Goal: Find contact information: Find contact information

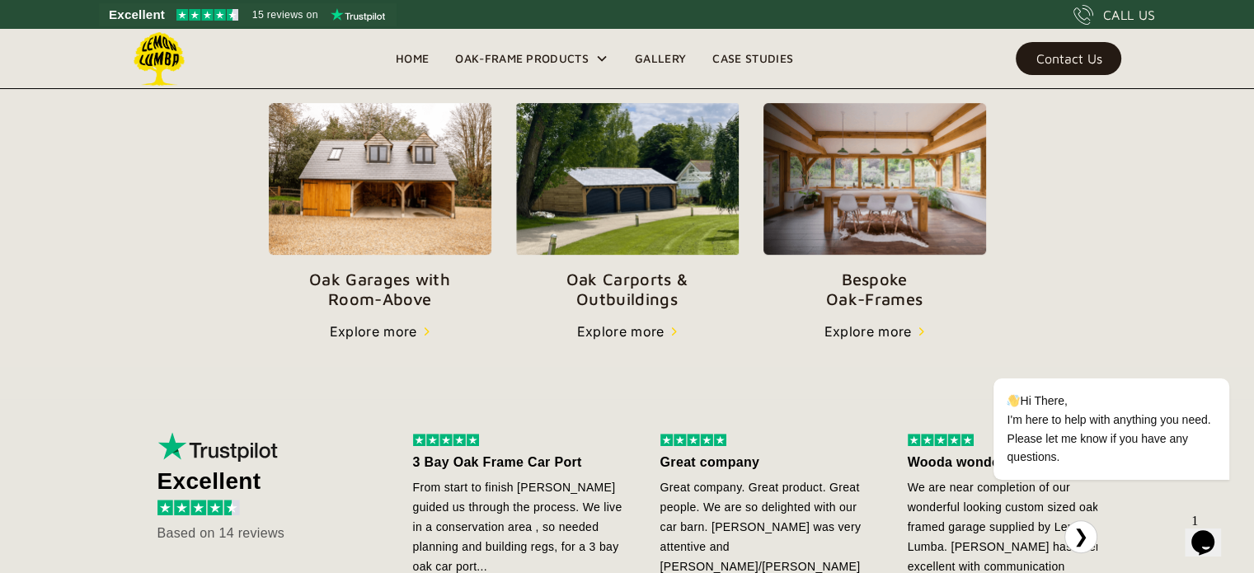
scroll to position [577, 0]
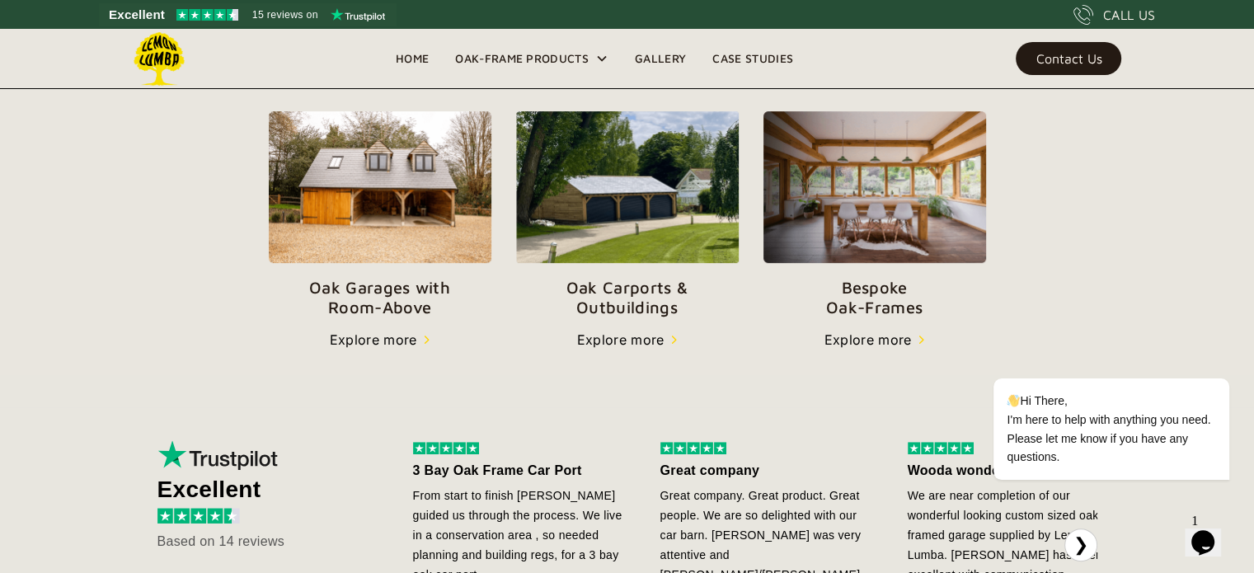
click at [376, 337] on div "Explore more" at bounding box center [373, 340] width 87 height 20
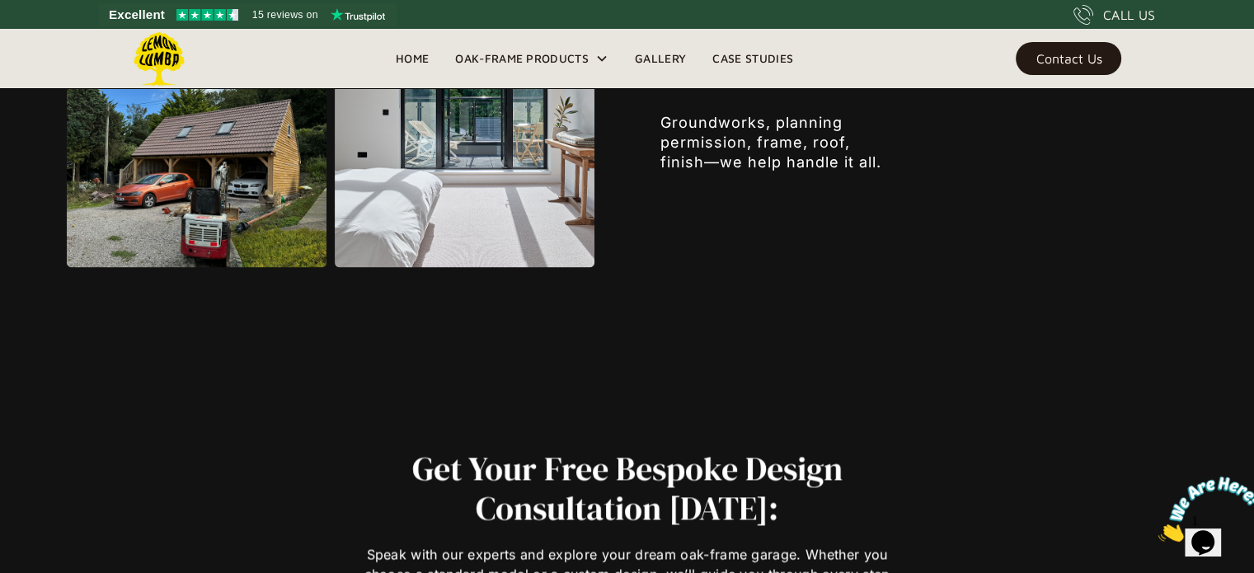
scroll to position [2407, 0]
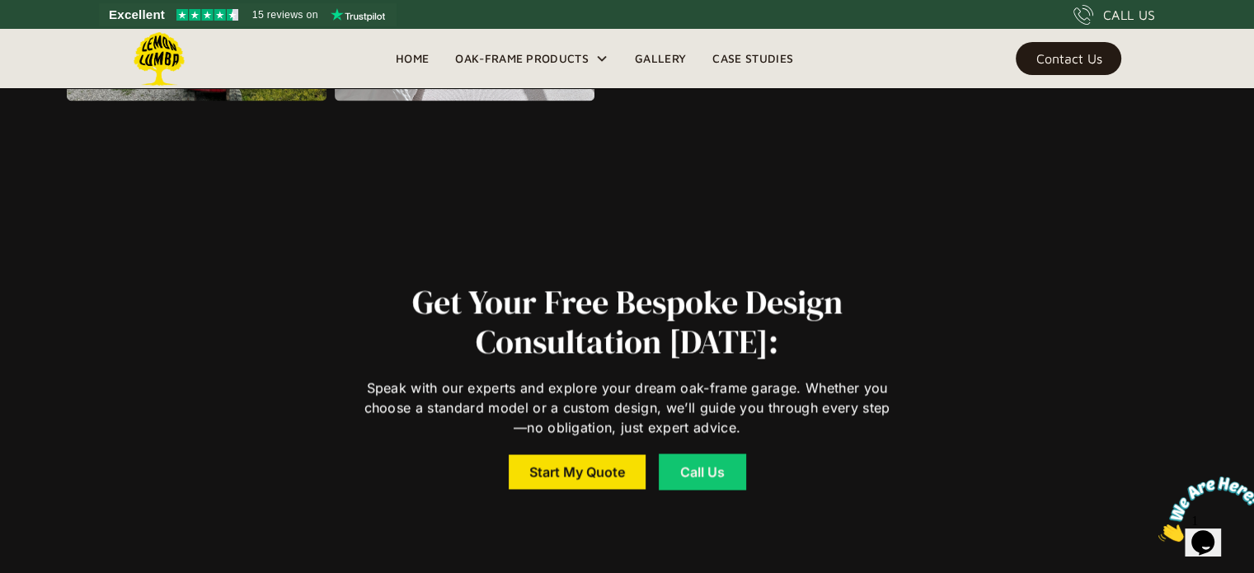
click at [409, 54] on link "Home" at bounding box center [411, 58] width 59 height 25
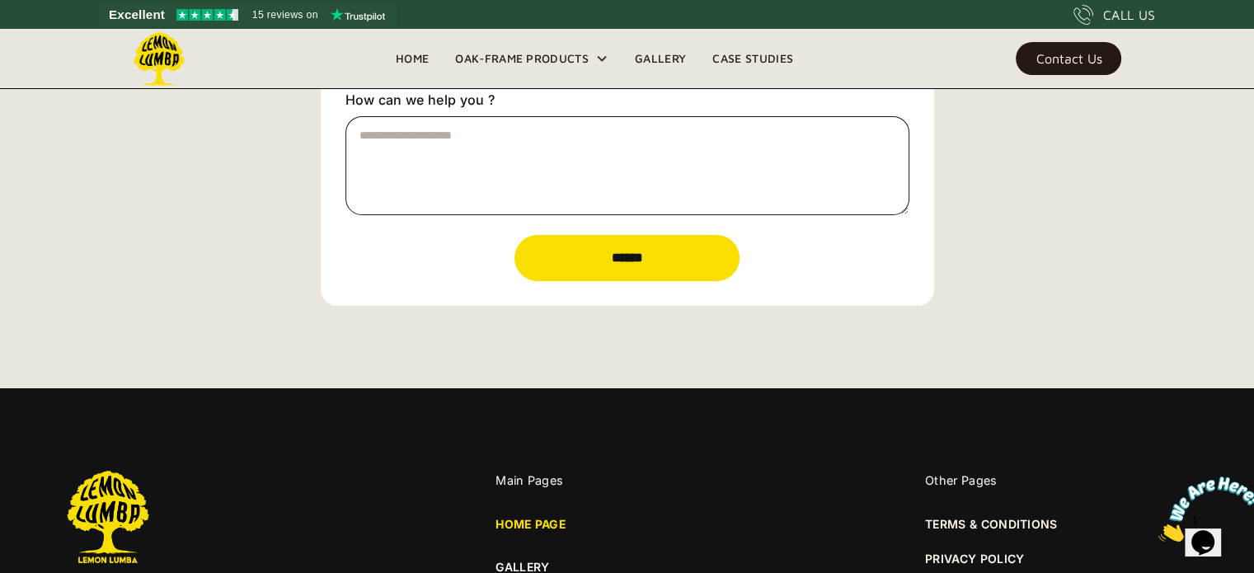
scroll to position [5941, 0]
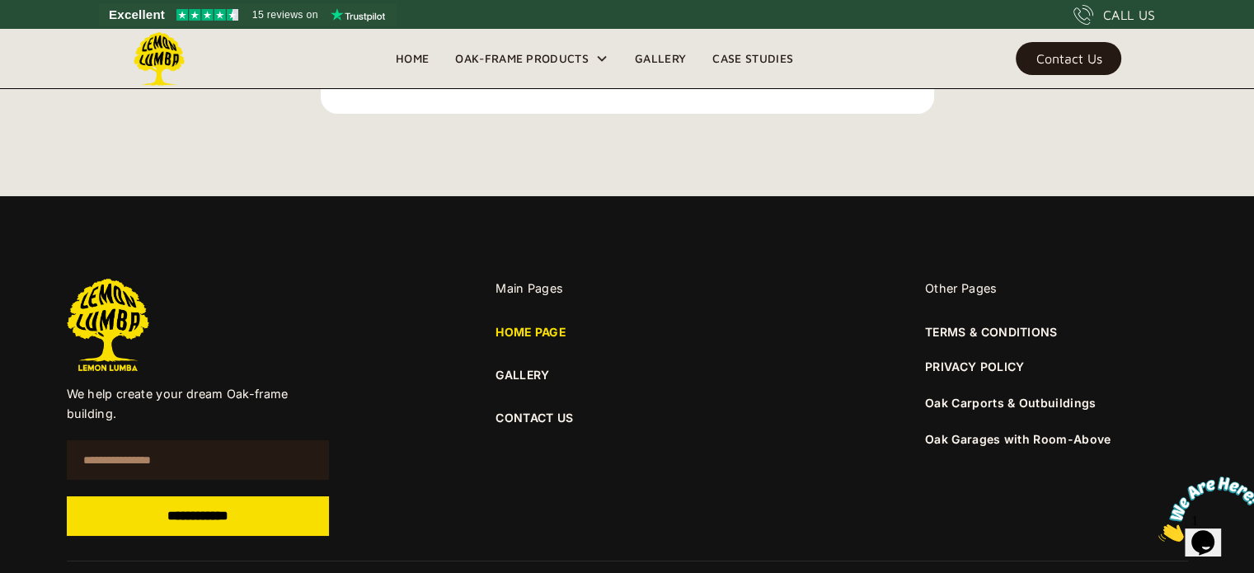
drag, startPoint x: 1259, startPoint y: 40, endPoint x: 75, endPoint y: 69, distance: 1184.7
click at [518, 415] on link "CONTACT US" at bounding box center [626, 418] width 263 height 18
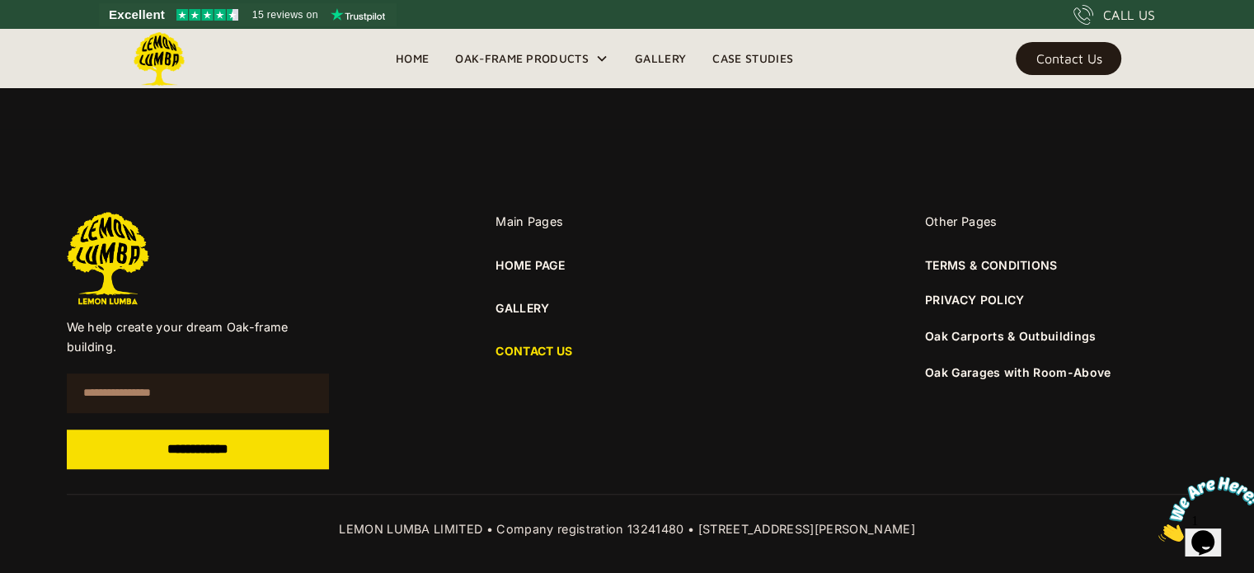
scroll to position [1236, 0]
